Goal: Task Accomplishment & Management: Complete application form

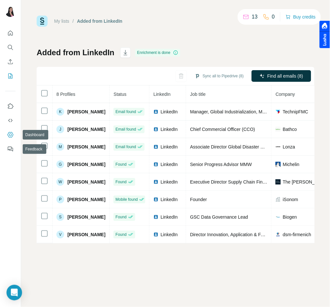
click at [12, 136] on icon "Dashboard" at bounding box center [10, 134] width 6 height 6
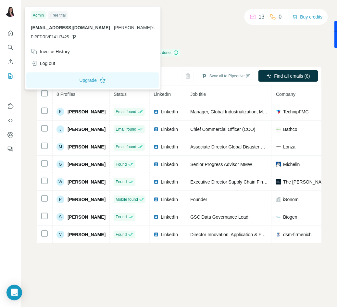
click at [9, 10] on img at bounding box center [10, 11] width 10 height 10
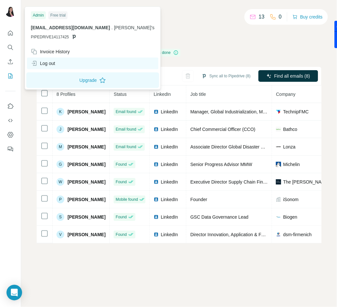
click at [38, 61] on div "Log out" at bounding box center [43, 63] width 24 height 6
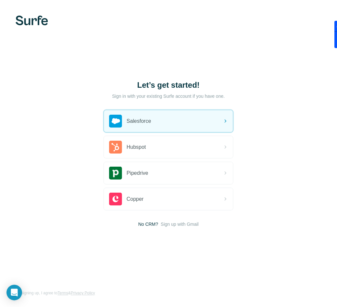
click at [31, 21] on img at bounding box center [32, 21] width 32 height 10
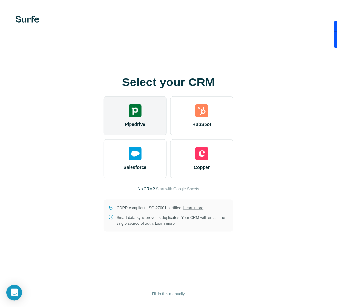
click at [138, 118] on div "Pipedrive" at bounding box center [135, 115] width 63 height 39
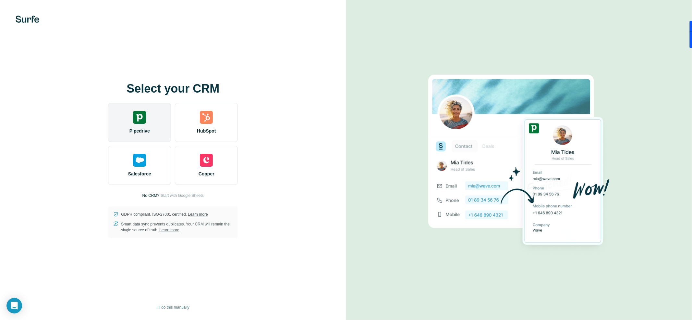
click at [151, 127] on div "Pipedrive" at bounding box center [139, 122] width 63 height 39
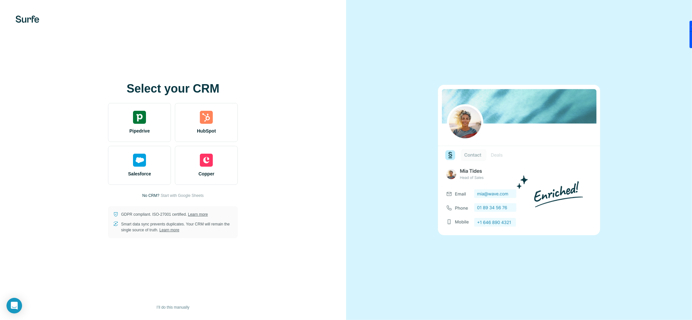
click at [38, 15] on div "Select your CRM Pipedrive HubSpot Salesforce Copper No CRM? Start with Google S…" at bounding box center [173, 160] width 346 height 320
click at [37, 20] on img at bounding box center [28, 19] width 24 height 7
click at [30, 21] on img at bounding box center [28, 19] width 24 height 7
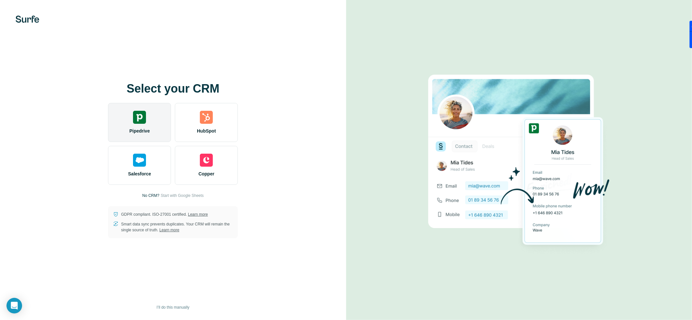
click at [147, 123] on div "Pipedrive" at bounding box center [139, 122] width 63 height 39
click at [141, 115] on img at bounding box center [139, 117] width 13 height 13
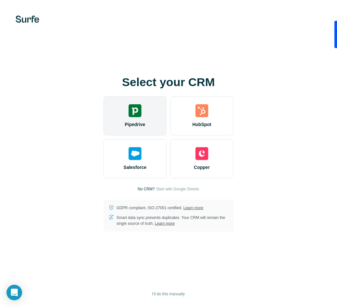
click at [133, 122] on span "Pipedrive" at bounding box center [135, 124] width 20 height 6
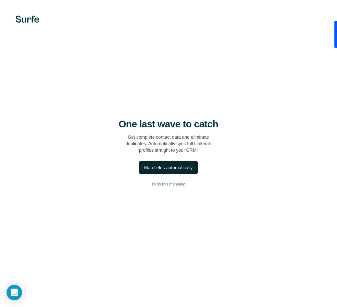
click at [171, 167] on div "Map fields automatically" at bounding box center [168, 167] width 48 height 6
